Goal: Check status: Check status

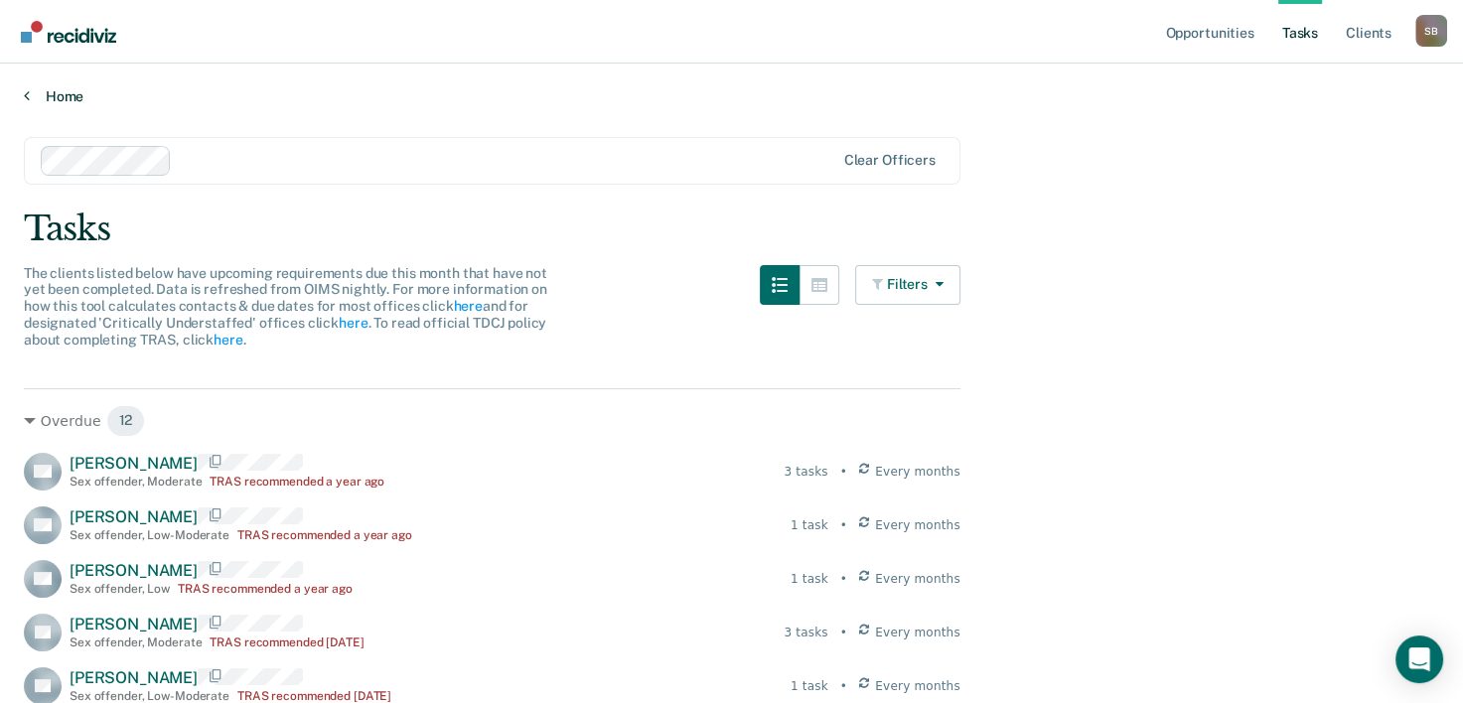
click at [31, 95] on link "Home" at bounding box center [731, 96] width 1415 height 18
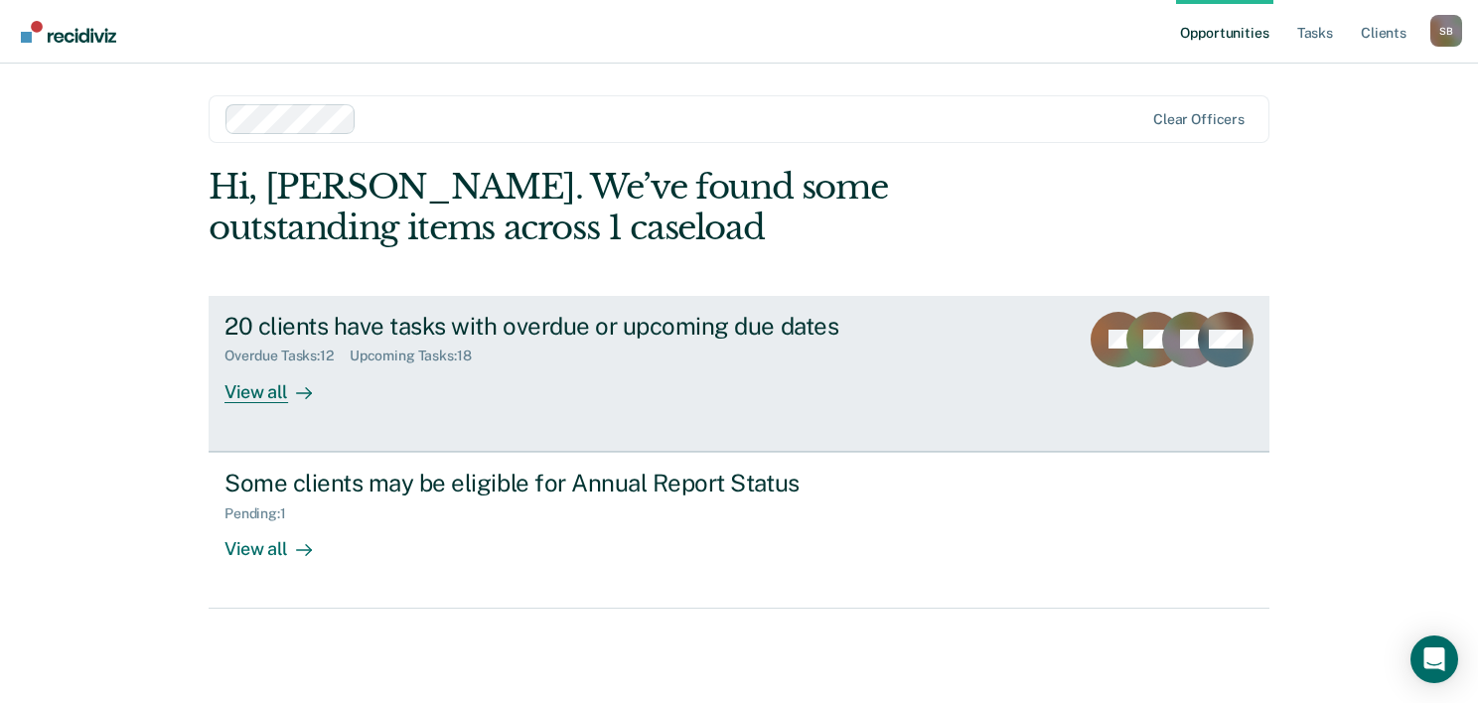
click at [259, 389] on div "View all" at bounding box center [279, 383] width 111 height 39
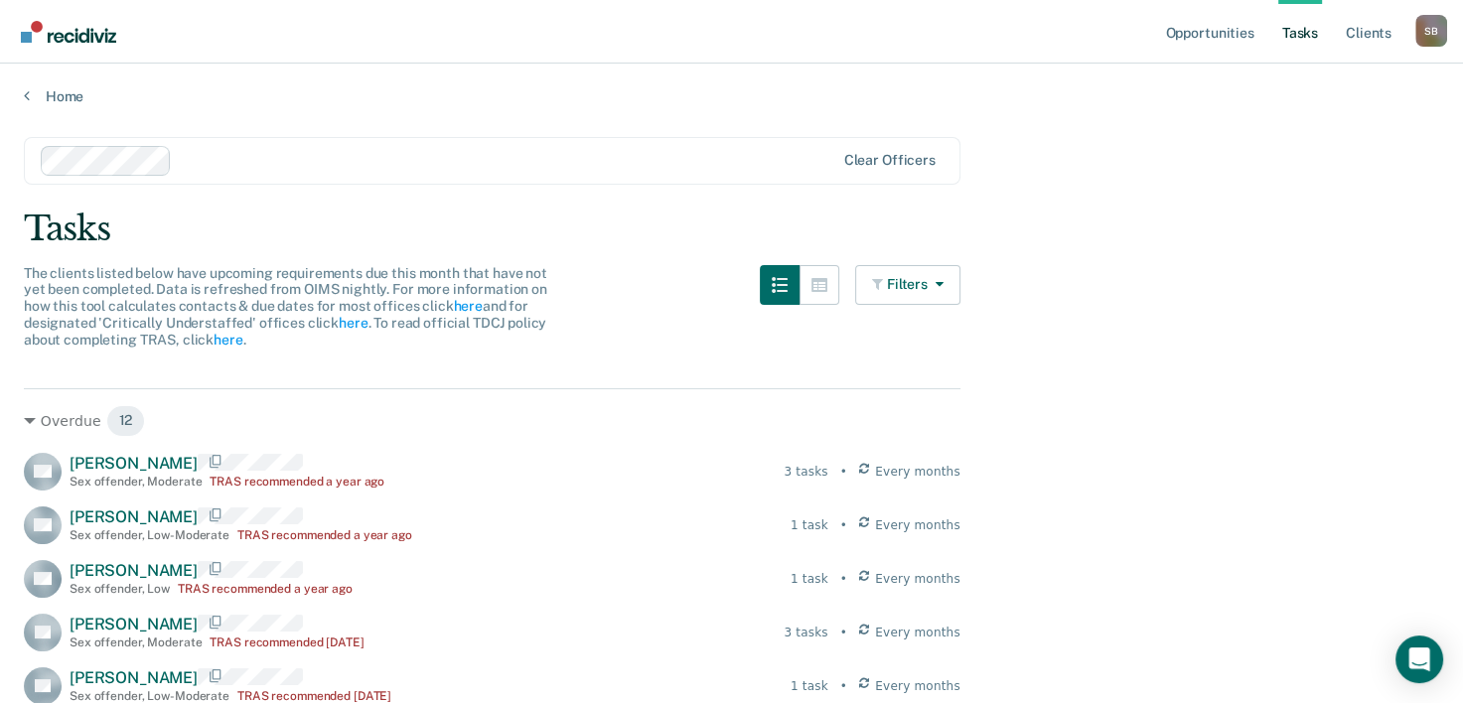
click at [187, 40] on nav "Opportunities Tasks Client s [PERSON_NAME] S B Profile How it works Log Out" at bounding box center [731, 31] width 1431 height 63
click at [44, 82] on div "Home" at bounding box center [731, 85] width 1463 height 42
click at [48, 93] on link "Home" at bounding box center [731, 96] width 1415 height 18
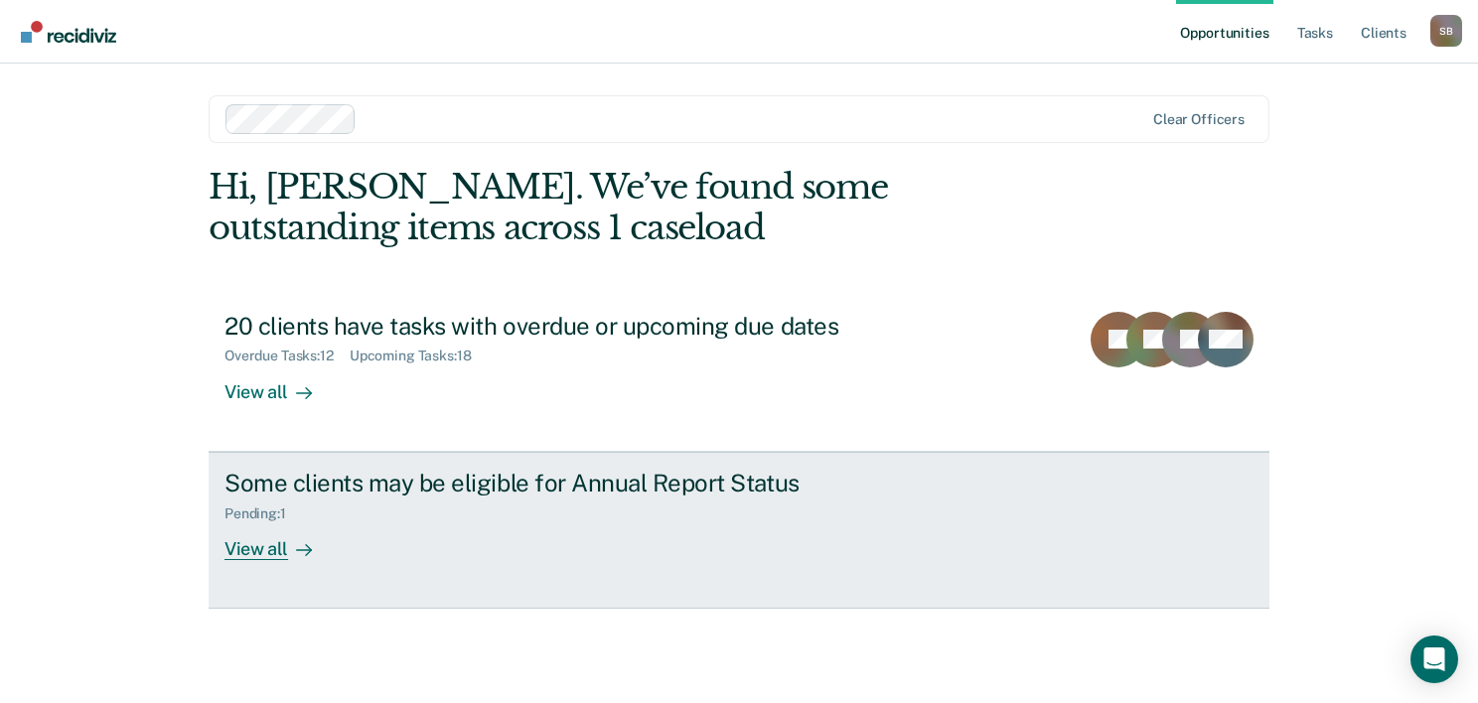
click at [1147, 504] on link "Some clients may be eligible for Annual Report Status Pending : 1 View all" at bounding box center [739, 530] width 1061 height 157
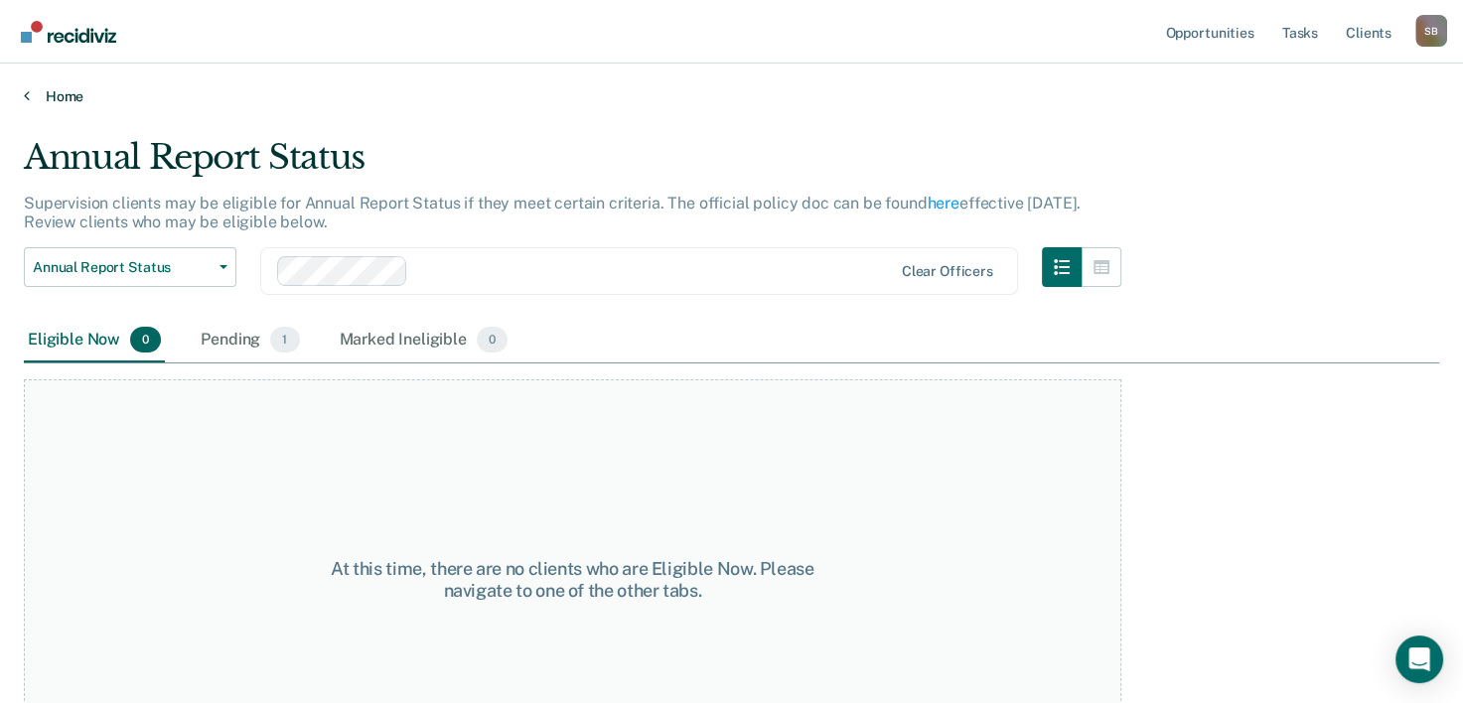
click at [64, 90] on link "Home" at bounding box center [731, 96] width 1415 height 18
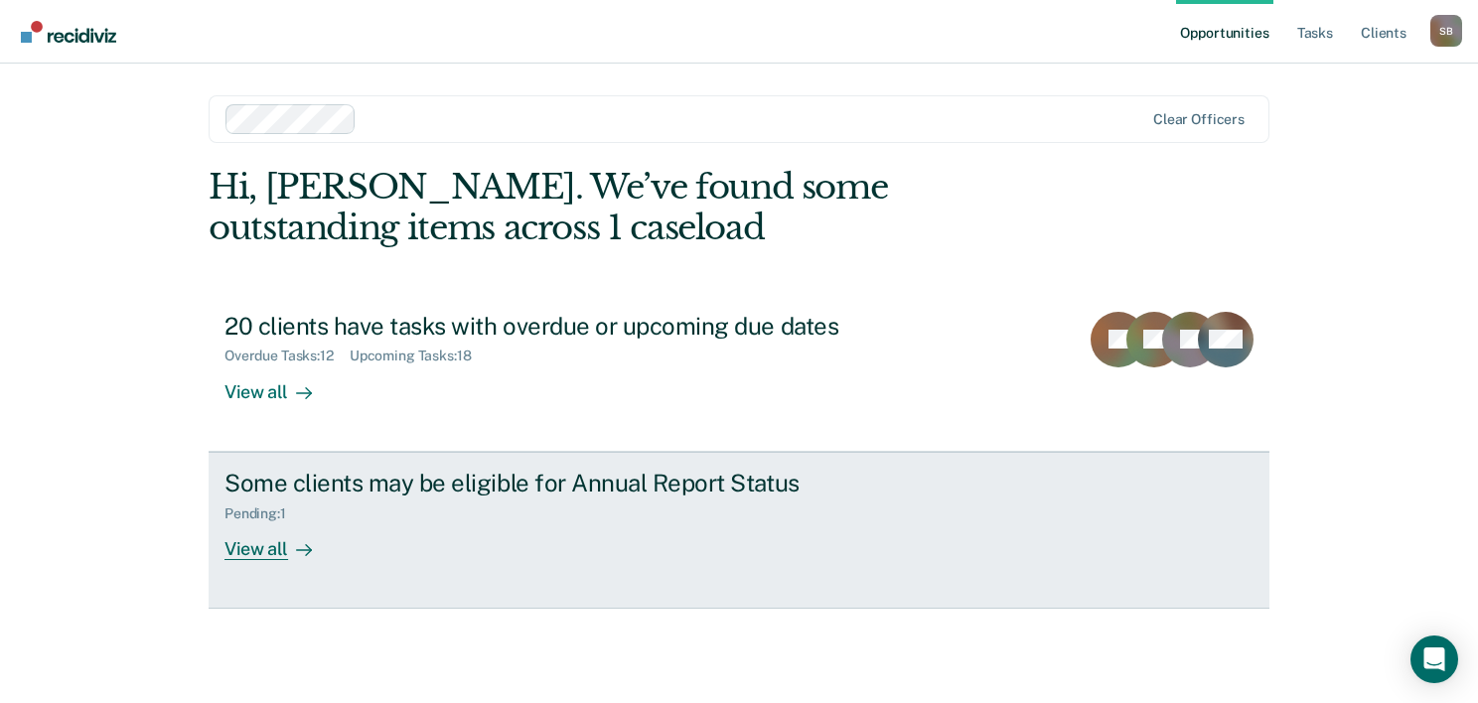
click at [260, 555] on div "View all" at bounding box center [279, 540] width 111 height 39
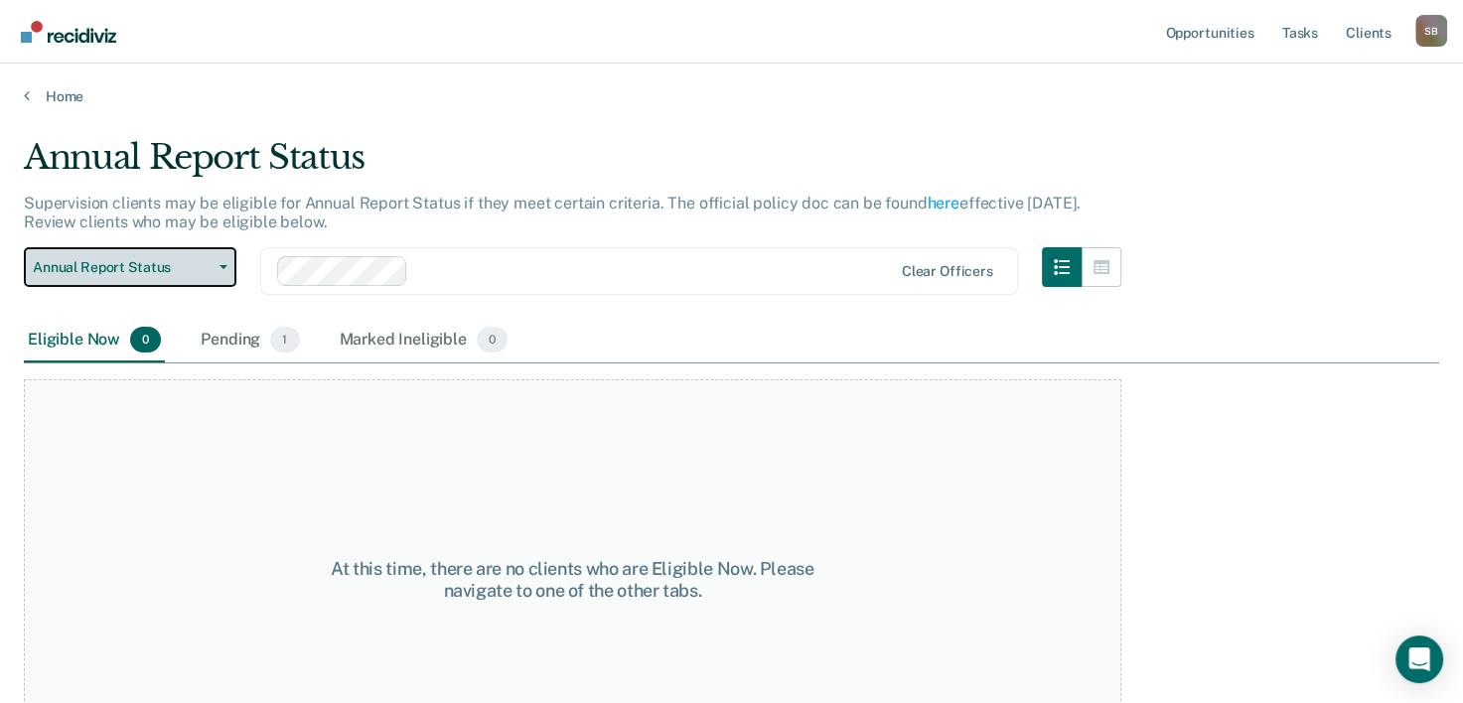
click at [215, 262] on button "Annual Report Status" at bounding box center [130, 267] width 213 height 40
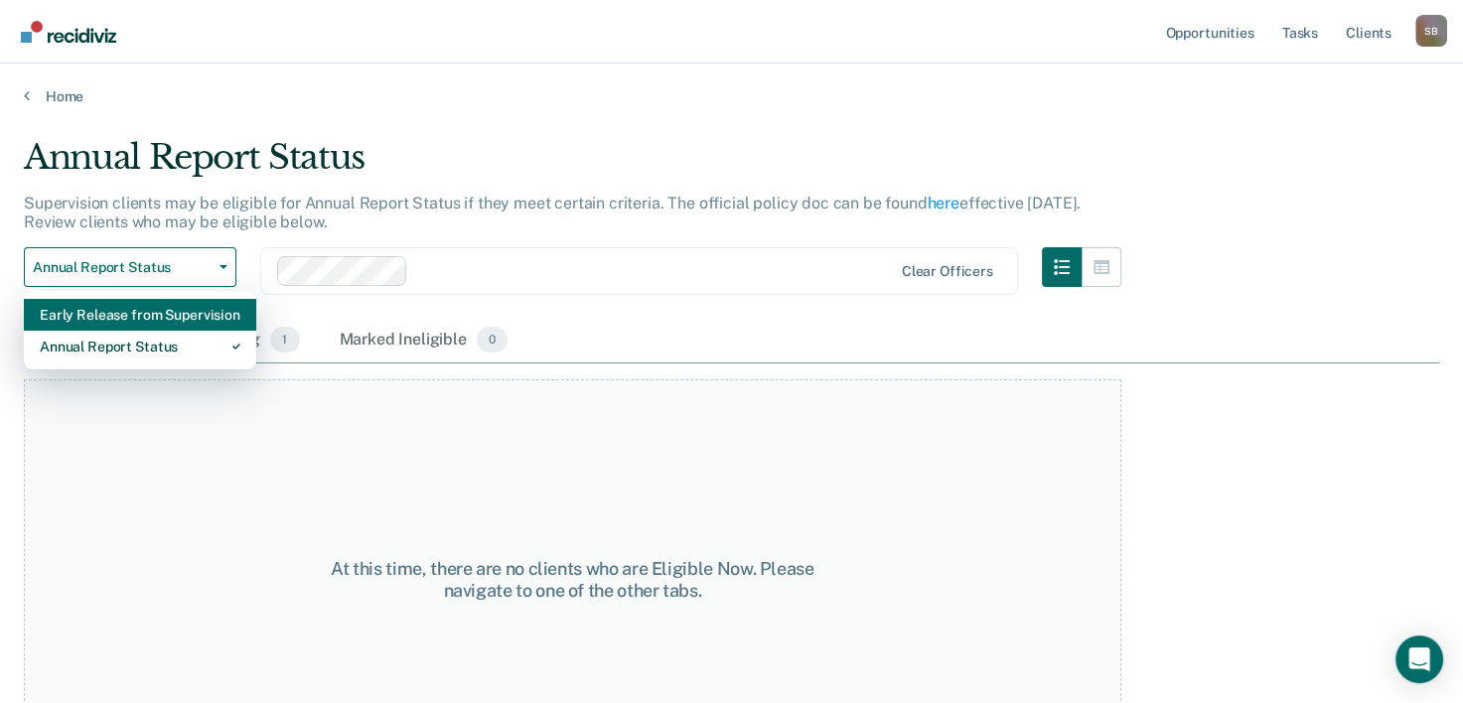
click at [109, 315] on div "Early Release from Supervision" at bounding box center [140, 315] width 201 height 32
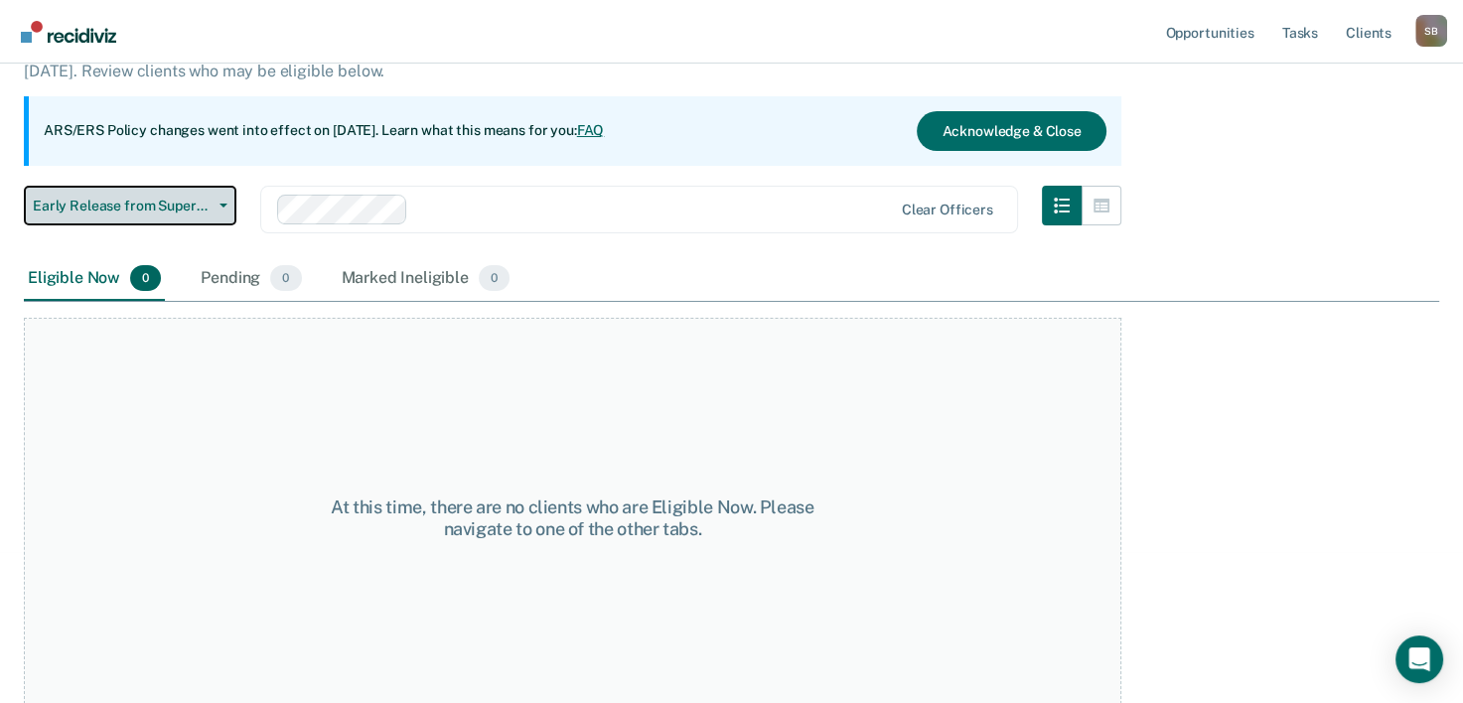
scroll to position [165, 0]
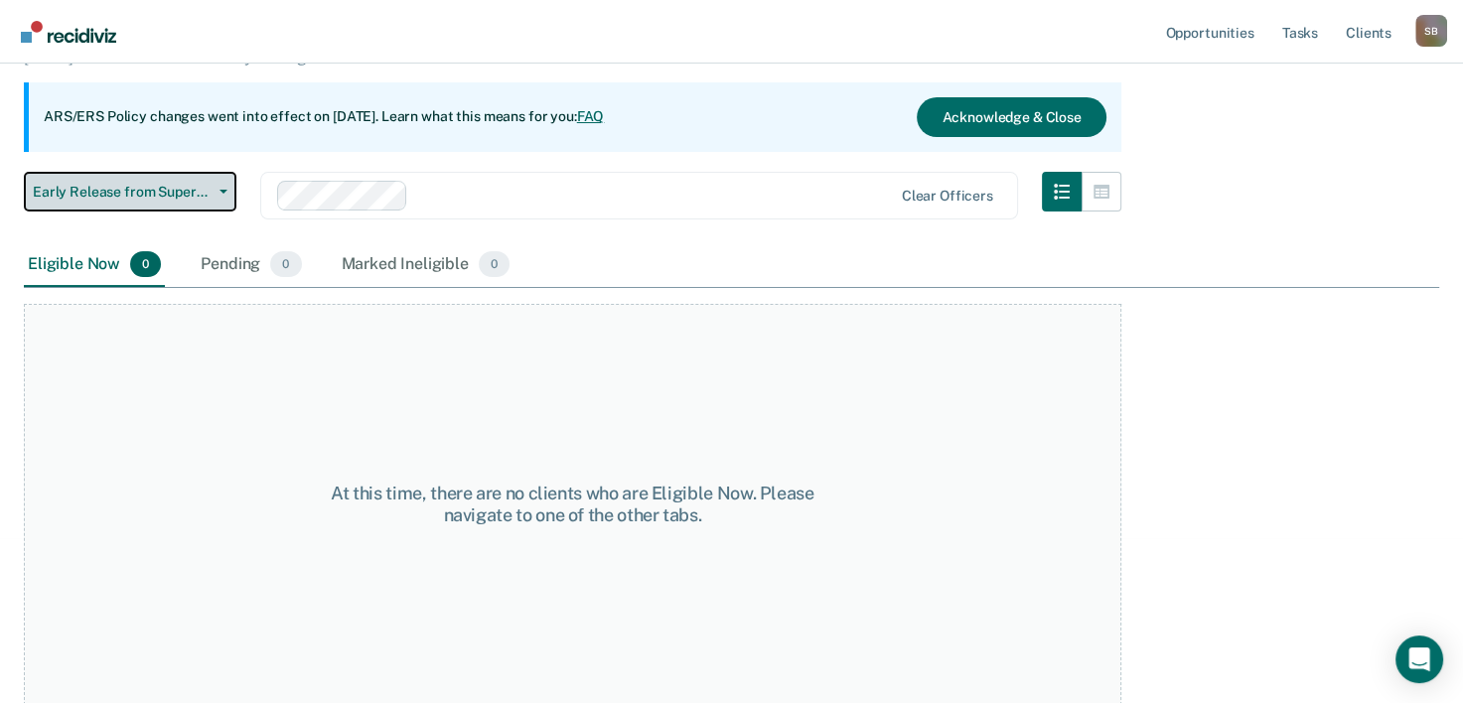
click at [218, 191] on span "button" at bounding box center [220, 192] width 16 height 4
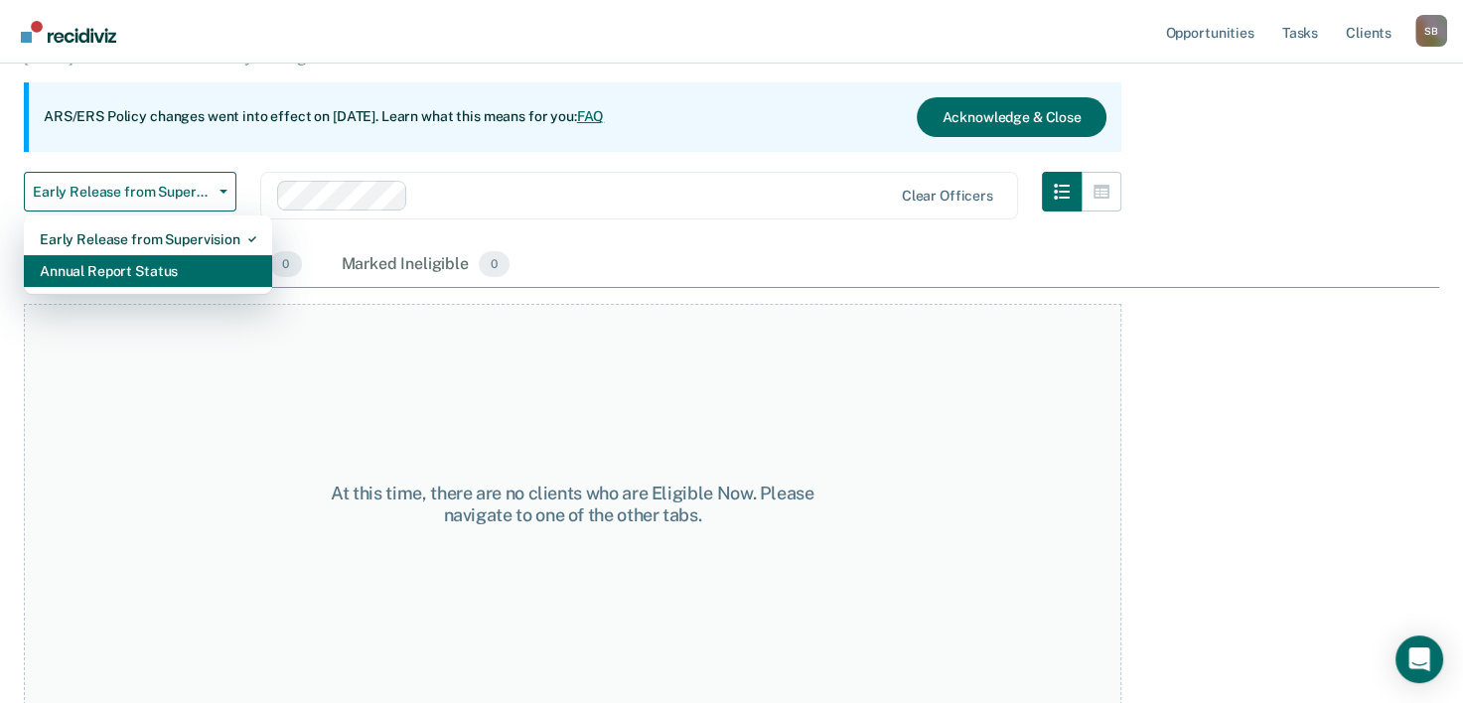
click at [95, 266] on div "Annual Report Status" at bounding box center [148, 271] width 216 height 32
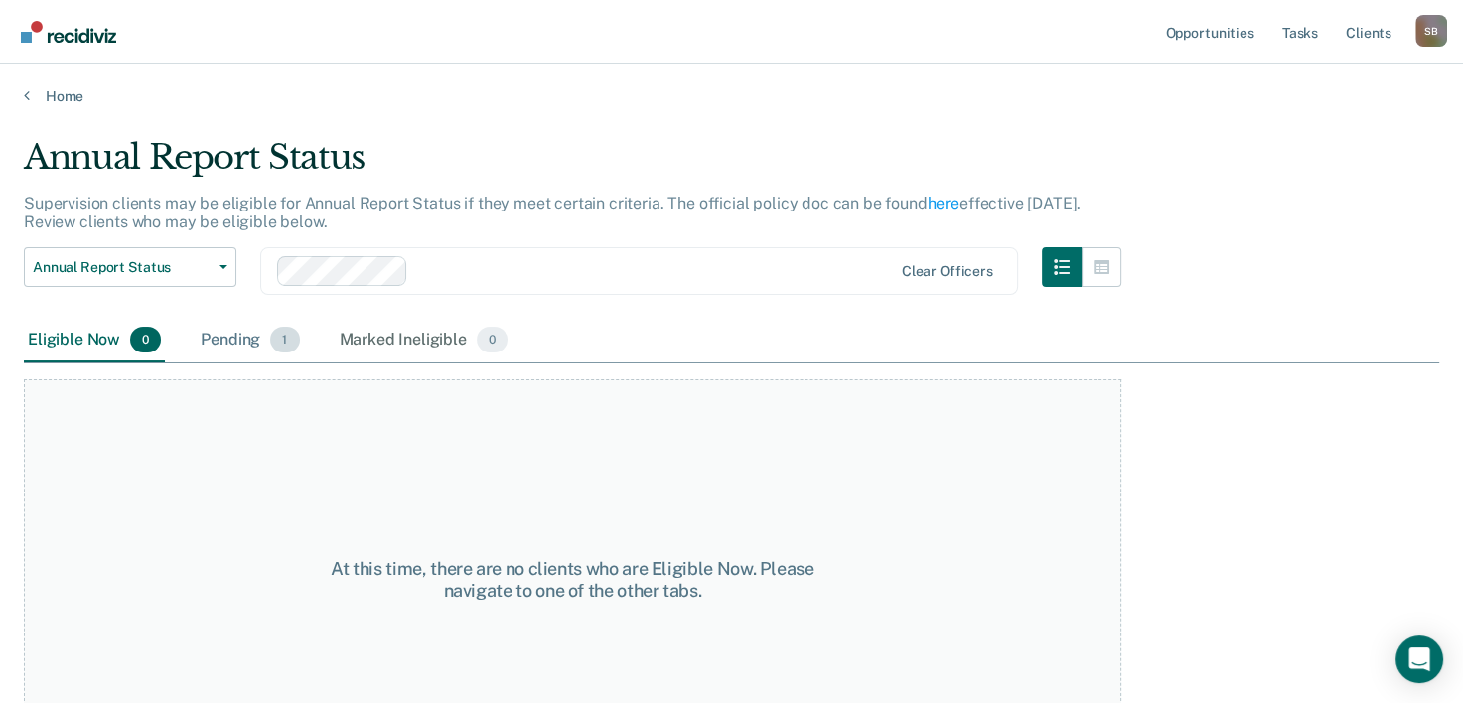
click at [250, 340] on div "Pending 1" at bounding box center [250, 341] width 106 height 44
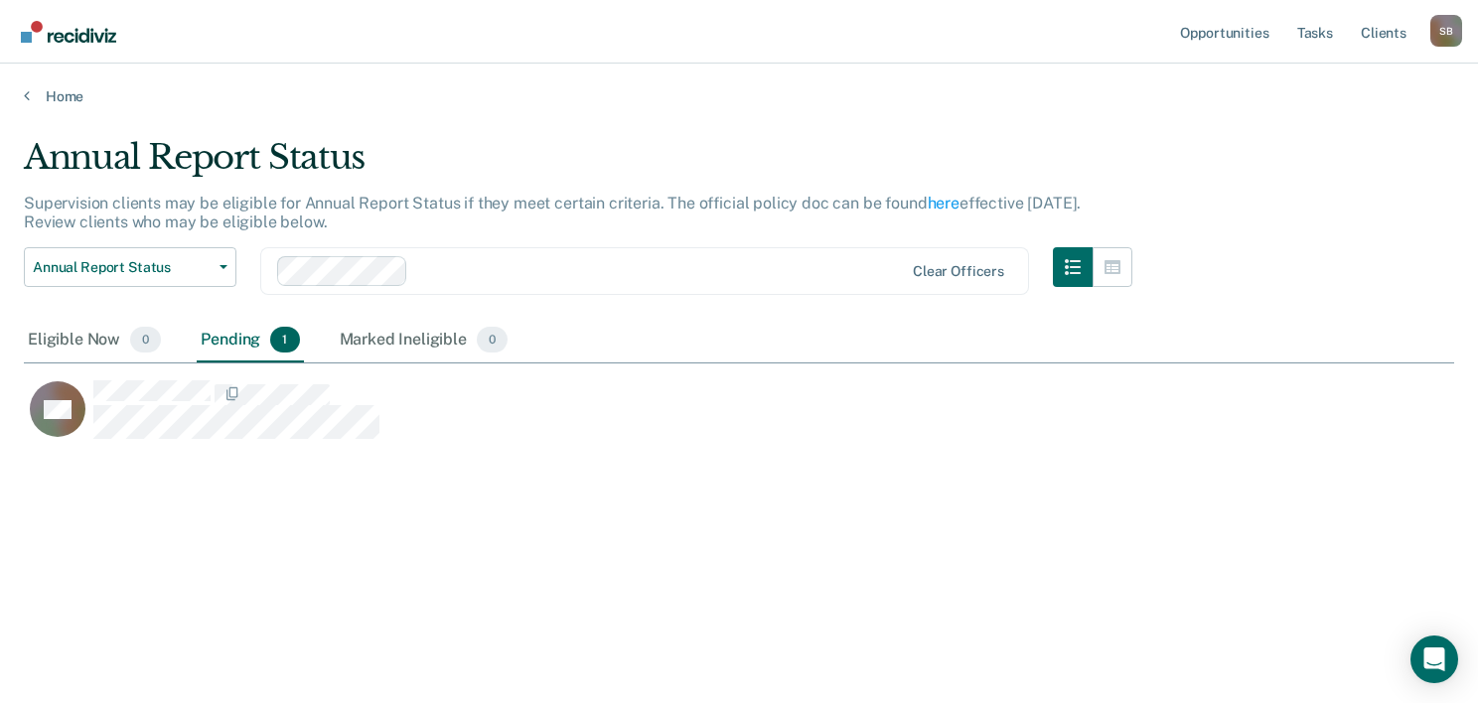
scroll to position [401, 1414]
